Goal: Information Seeking & Learning: Check status

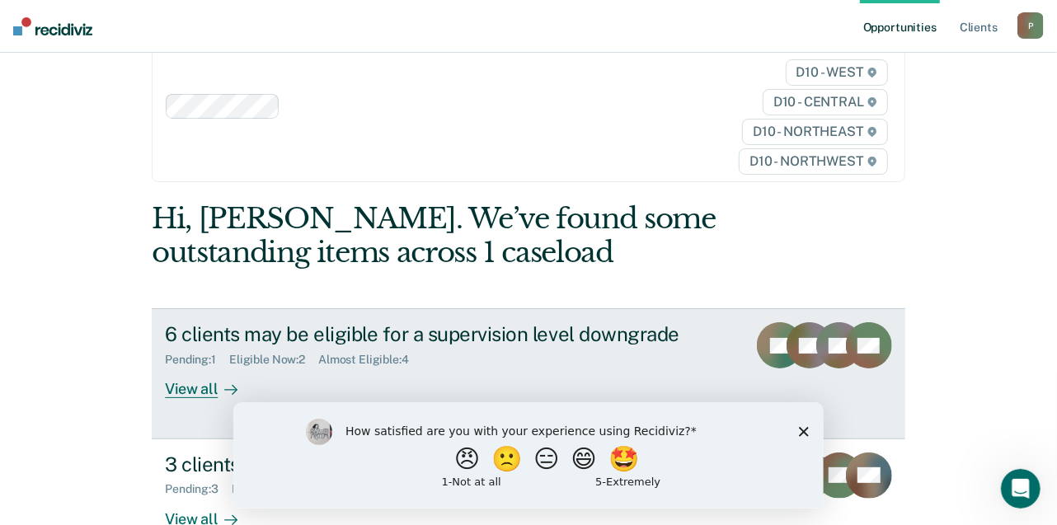
scroll to position [82, 0]
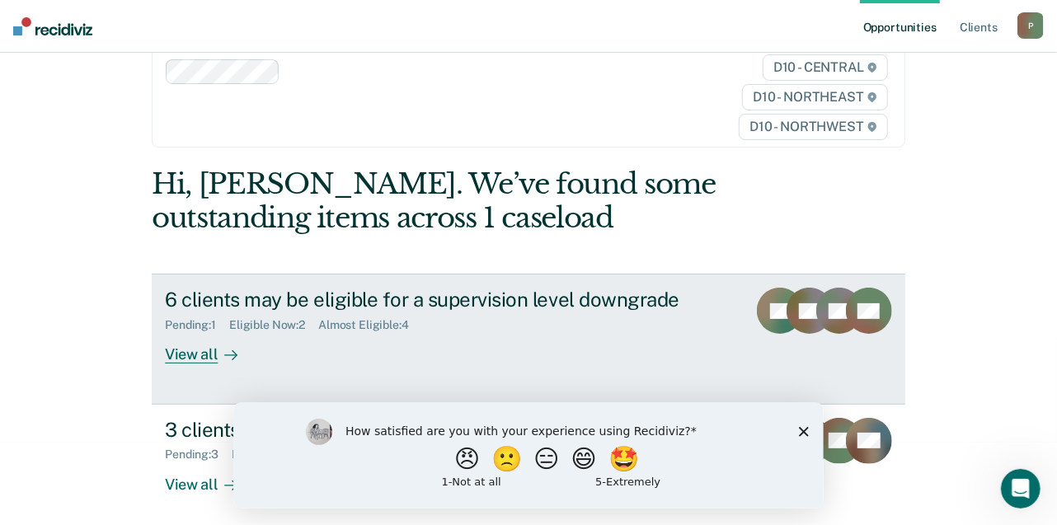
click at [176, 355] on div "View all" at bounding box center [211, 348] width 92 height 32
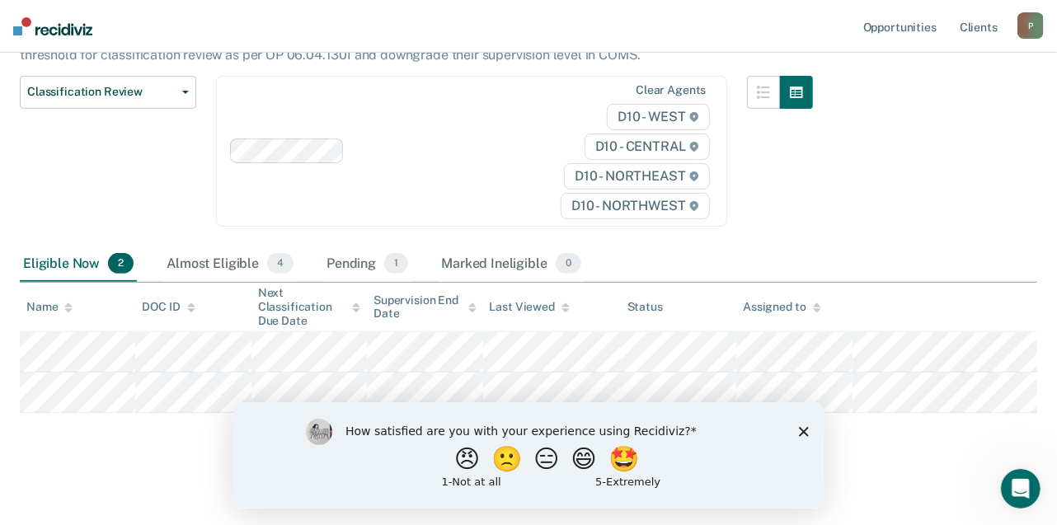
scroll to position [196, 0]
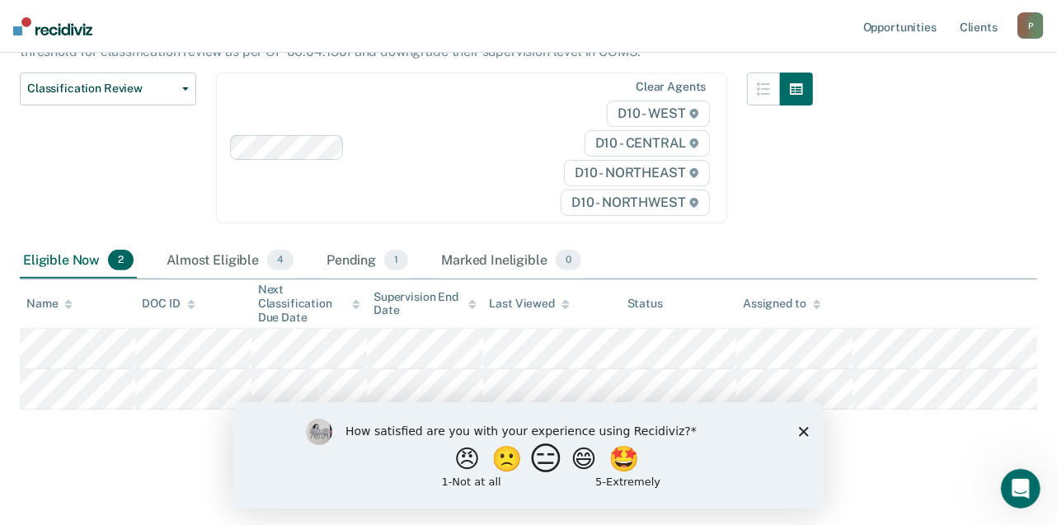
click at [538, 467] on button "😑" at bounding box center [548, 458] width 39 height 33
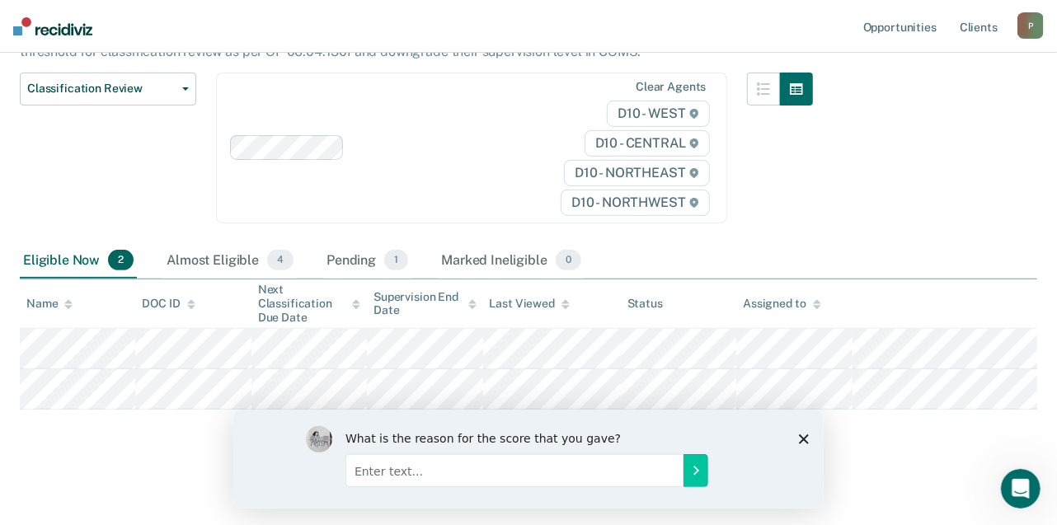
click at [795, 438] on div "What is the reason for the score that you gave?" at bounding box center [528, 458] width 590 height 99
click at [801, 437] on polygon "Close survey" at bounding box center [803, 439] width 10 height 10
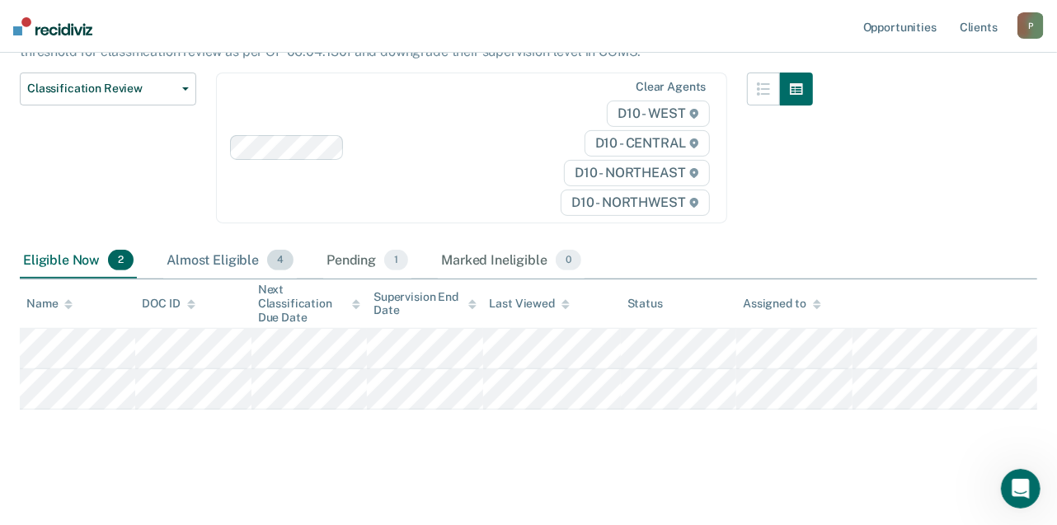
click at [228, 258] on div "Almost Eligible 4" at bounding box center [230, 261] width 134 height 36
